Goal: Task Accomplishment & Management: Use online tool/utility

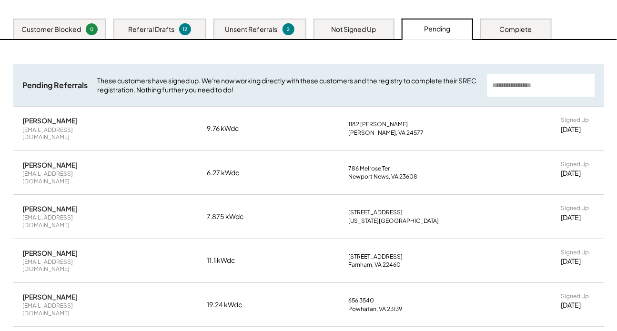
scroll to position [196, 0]
click at [45, 167] on div "[PERSON_NAME]" at bounding box center [50, 164] width 55 height 9
copy div "[PERSON_NAME]"
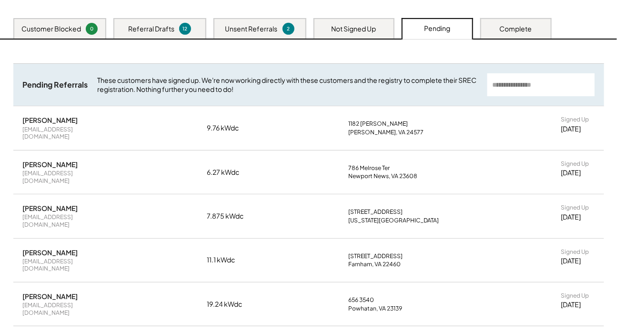
click at [54, 204] on div "[PERSON_NAME]" at bounding box center [50, 208] width 55 height 9
copy div "[PERSON_NAME]"
click at [43, 124] on div "[PERSON_NAME]" at bounding box center [50, 120] width 55 height 9
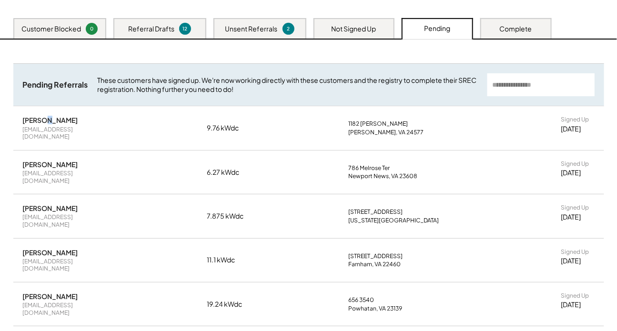
click at [43, 124] on div "[PERSON_NAME]" at bounding box center [50, 120] width 55 height 9
copy div "[PERSON_NAME]"
click at [611, 59] on div "Unsent Referrals These customers are now able to sign up. Send them their uniqu…" at bounding box center [309, 303] width 610 height 526
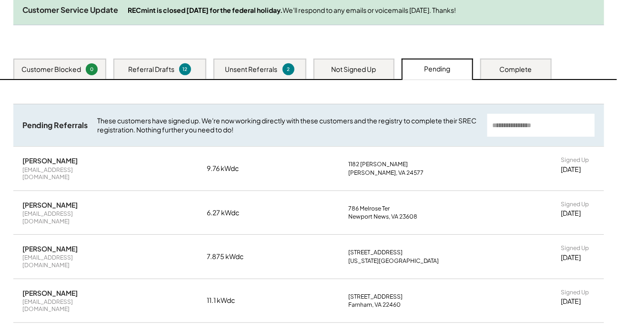
scroll to position [153, 0]
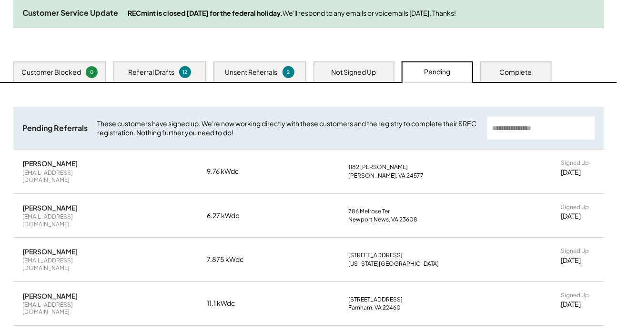
click at [513, 77] on div "Complete" at bounding box center [516, 73] width 32 height 10
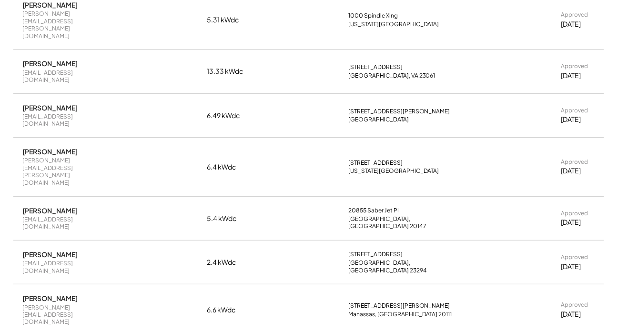
scroll to position [369, 0]
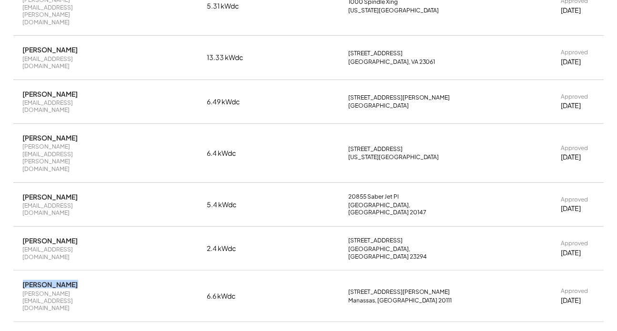
drag, startPoint x: 69, startPoint y: 214, endPoint x: 19, endPoint y: 214, distance: 50.0
click at [19, 271] on div "[PERSON_NAME] [PERSON_NAME][EMAIL_ADDRESS][DOMAIN_NAME] 6.6 kWdc [STREET_ADDRES…" at bounding box center [308, 296] width 591 height 51
copy div "[PERSON_NAME]"
click at [38, 236] on div "[PERSON_NAME]" at bounding box center [50, 240] width 55 height 9
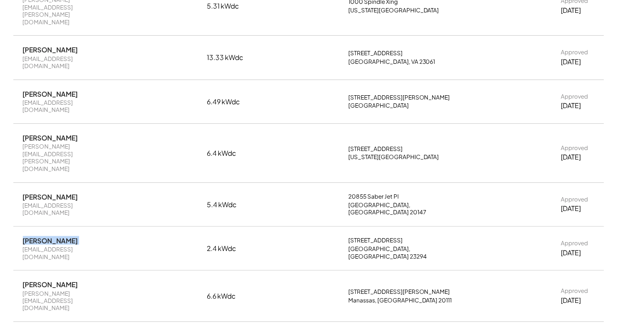
click at [38, 236] on div "[PERSON_NAME]" at bounding box center [50, 240] width 55 height 9
copy div "[PERSON_NAME]"
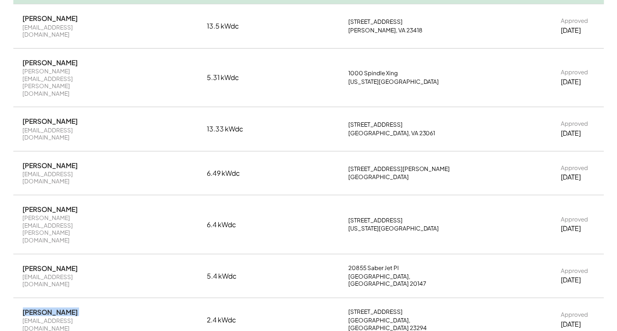
scroll to position [283, 0]
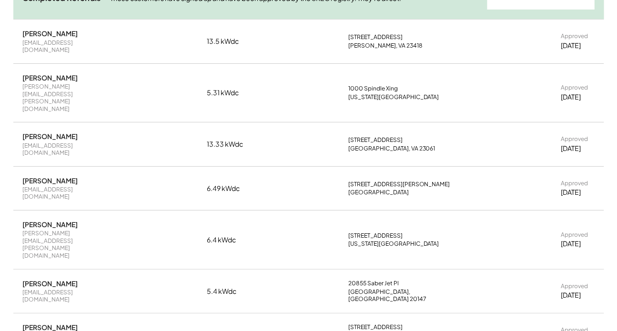
click at [43, 279] on div "[PERSON_NAME]" at bounding box center [50, 283] width 55 height 9
copy div "[PERSON_NAME]"
drag, startPoint x: 23, startPoint y: 192, endPoint x: 90, endPoint y: 195, distance: 66.3
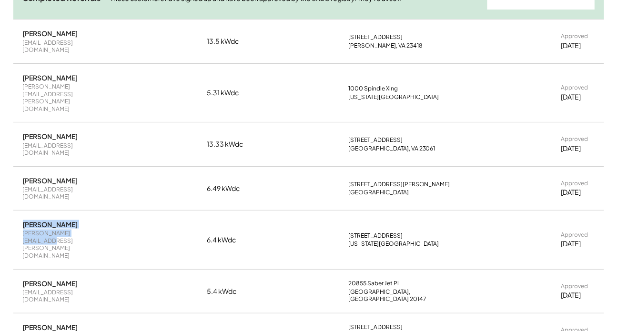
click at [90, 220] on div "[PERSON_NAME] [PERSON_NAME][EMAIL_ADDRESS][PERSON_NAME][DOMAIN_NAME]" at bounding box center [68, 240] width 91 height 40
click at [60, 220] on div "[PERSON_NAME]" at bounding box center [50, 224] width 55 height 9
drag, startPoint x: 75, startPoint y: 156, endPoint x: 37, endPoint y: 160, distance: 37.8
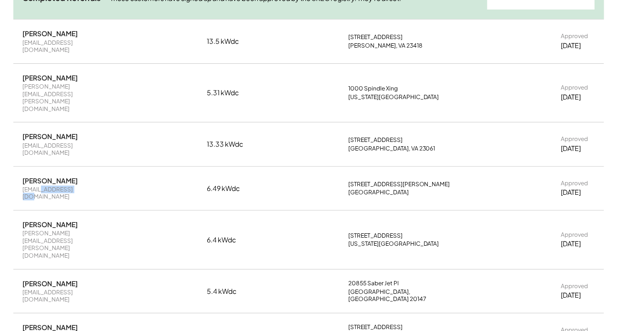
click at [37, 176] on div "[PERSON_NAME] [EMAIL_ADDRESS][DOMAIN_NAME]" at bounding box center [68, 188] width 91 height 24
click at [53, 176] on div "[PERSON_NAME]" at bounding box center [50, 180] width 55 height 9
copy div "[PERSON_NAME]"
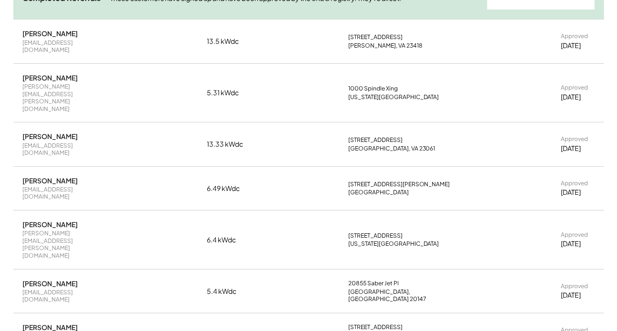
click at [35, 132] on div "[PERSON_NAME]" at bounding box center [50, 136] width 55 height 9
copy div "[PERSON_NAME]"
click at [61, 79] on div "[PERSON_NAME]" at bounding box center [50, 77] width 55 height 9
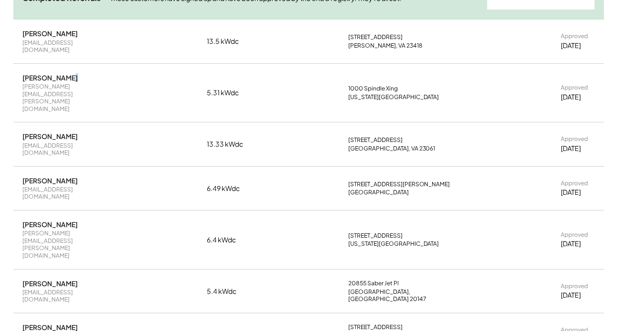
click at [61, 79] on div "[PERSON_NAME]" at bounding box center [50, 77] width 55 height 9
click at [55, 38] on div "[PERSON_NAME]" at bounding box center [50, 33] width 55 height 9
click at [56, 38] on div "[PERSON_NAME]" at bounding box center [50, 33] width 55 height 9
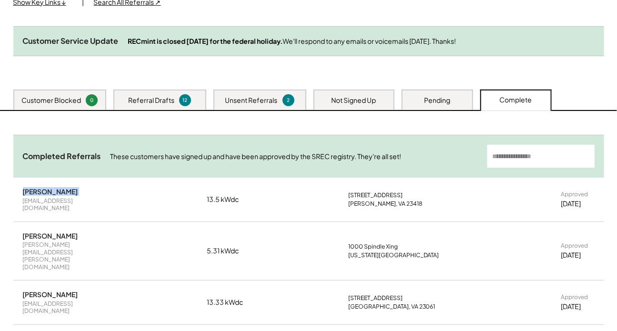
scroll to position [110, 0]
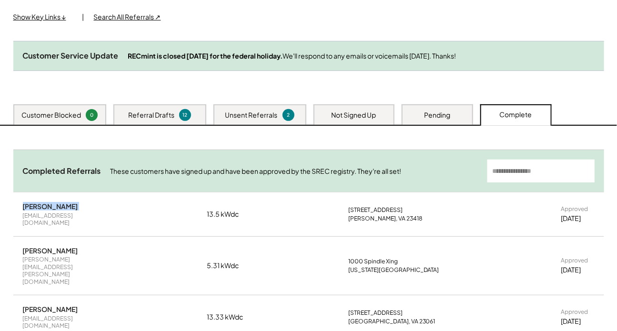
copy div "[PERSON_NAME]"
click at [145, 120] on div "Referral Drafts" at bounding box center [151, 116] width 46 height 10
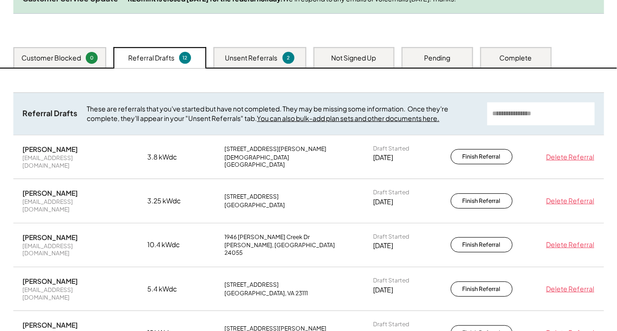
scroll to position [153, 0]
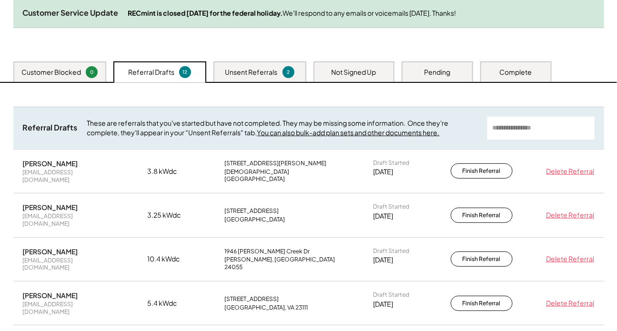
click at [446, 77] on div "Pending" at bounding box center [437, 73] width 26 height 10
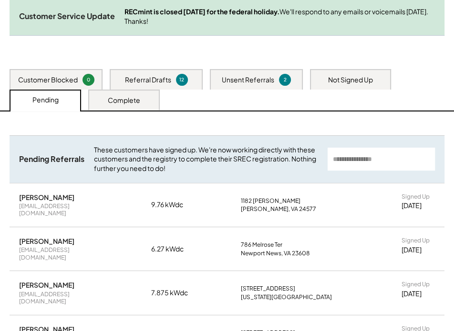
scroll to position [173, 0]
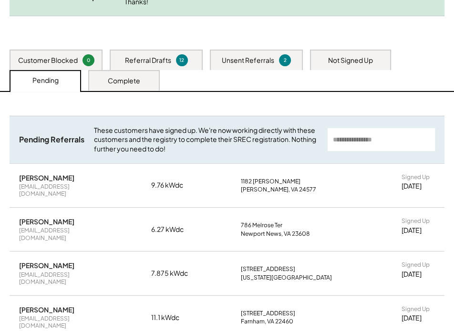
click at [111, 81] on div "Complete" at bounding box center [124, 81] width 32 height 10
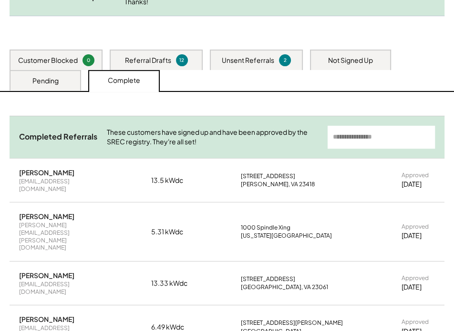
drag, startPoint x: 69, startPoint y: 175, endPoint x: 10, endPoint y: 173, distance: 59.1
click at [10, 173] on div "[PERSON_NAME] II [EMAIL_ADDRESS][DOMAIN_NAME] 13.5 kWdc [STREET_ADDRESS][PERSON…" at bounding box center [227, 180] width 435 height 43
copy div "[PERSON_NAME]"
